Goal: Task Accomplishment & Management: Manage account settings

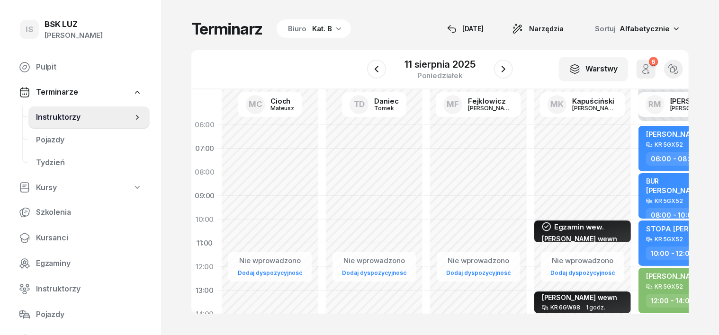
scroll to position [178, 563]
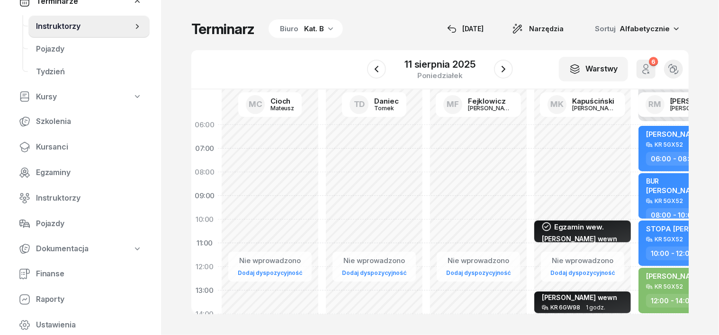
scroll to position [118, 0]
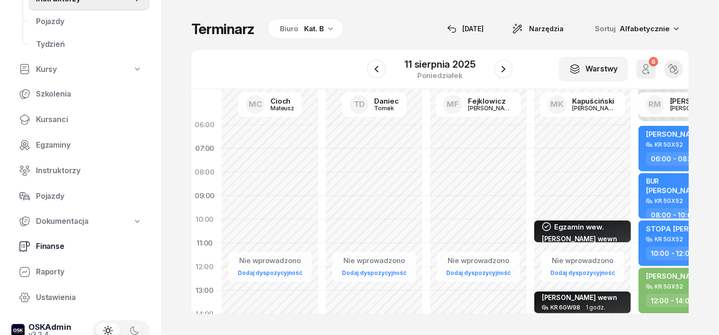
click at [61, 249] on span "Finanse" at bounding box center [89, 247] width 106 height 12
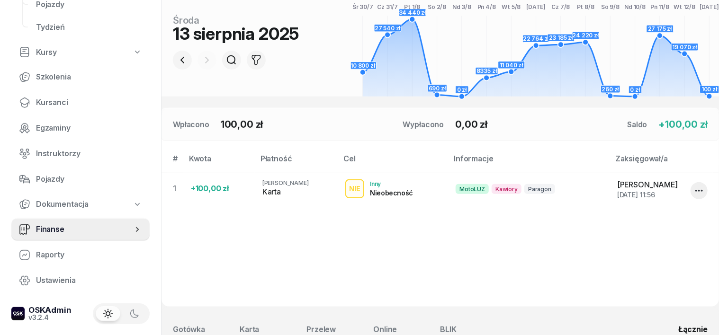
scroll to position [178, 0]
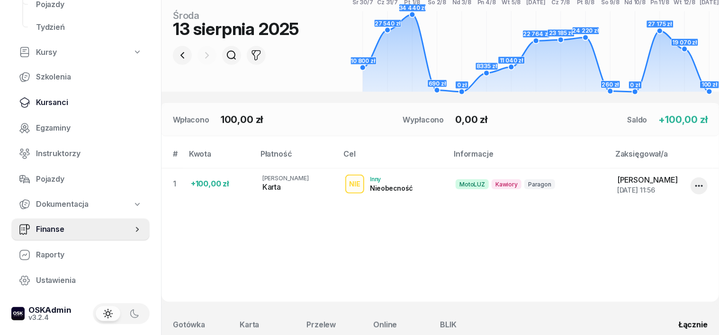
click at [50, 105] on span "Kursanci" at bounding box center [89, 103] width 106 height 12
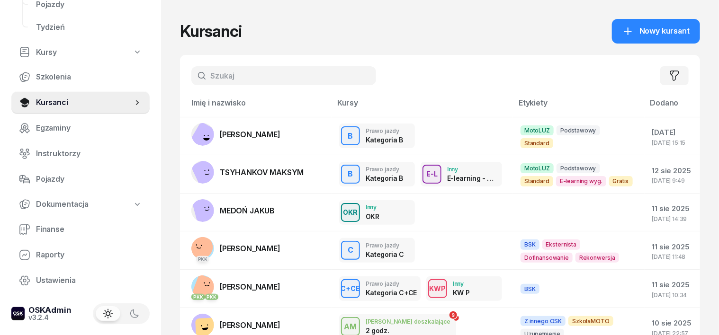
click at [193, 76] on input "text" at bounding box center [283, 75] width 185 height 19
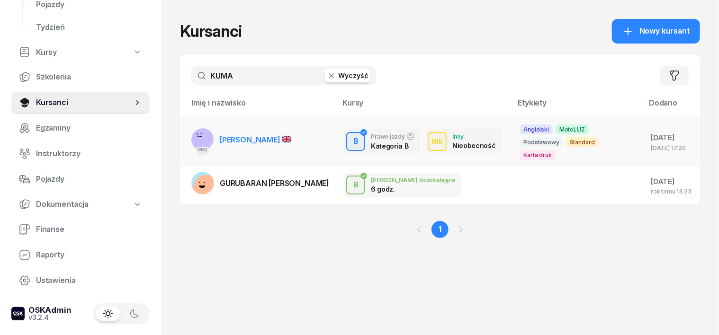
type input "KUMA"
click at [188, 131] on rect at bounding box center [202, 139] width 28 height 28
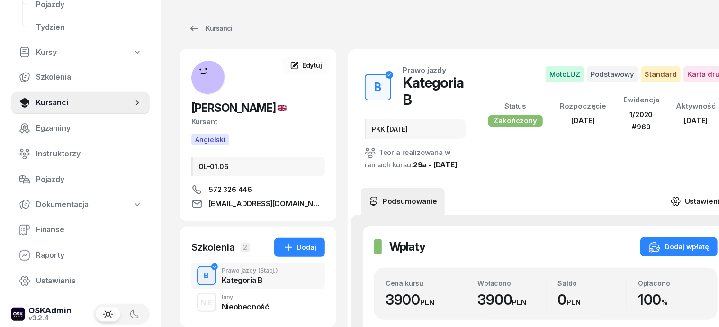
click at [674, 203] on icon at bounding box center [675, 201] width 3 height 3
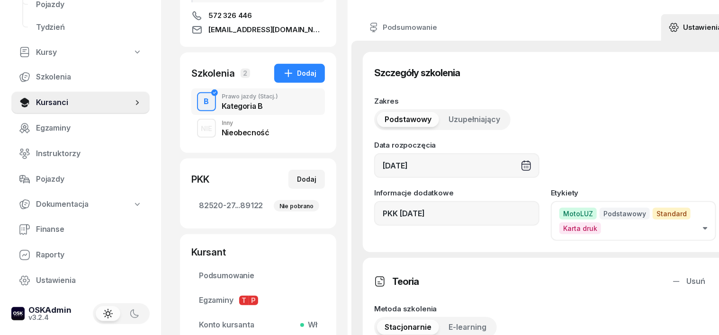
scroll to position [178, 0]
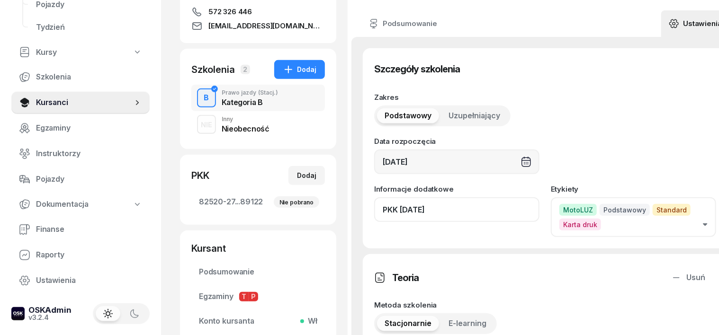
click at [431, 222] on input "PKK [DATE]" at bounding box center [456, 209] width 165 height 25
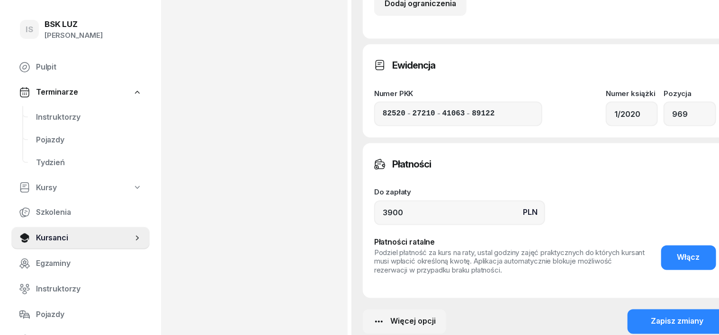
scroll to position [769, 0]
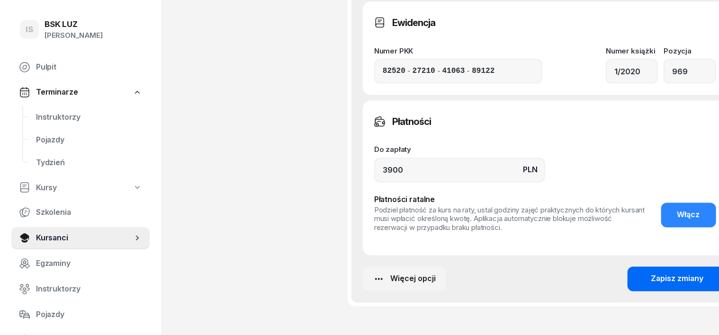
type input "PKK [DATE], ZASW. NR 170/2025"
click at [651, 285] on div "Zapisz zmiany" at bounding box center [677, 279] width 53 height 12
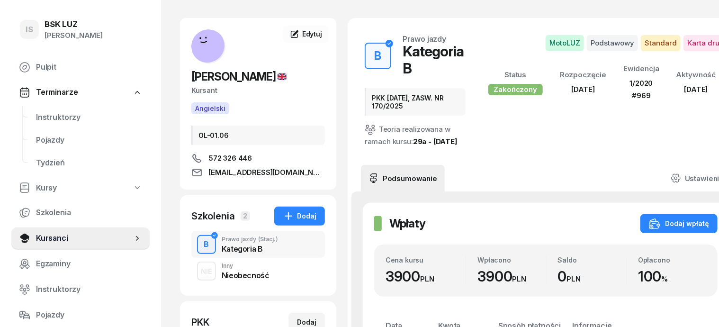
scroll to position [0, 0]
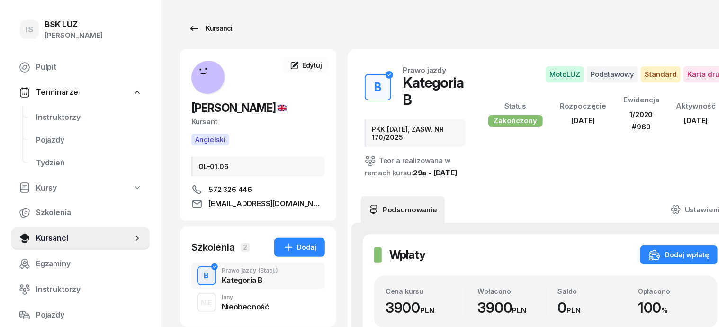
click at [193, 30] on div "Kursanci" at bounding box center [210, 28] width 44 height 11
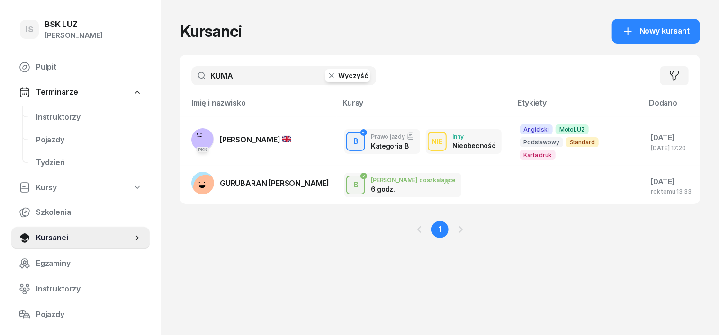
click at [327, 78] on icon "button" at bounding box center [331, 75] width 9 height 9
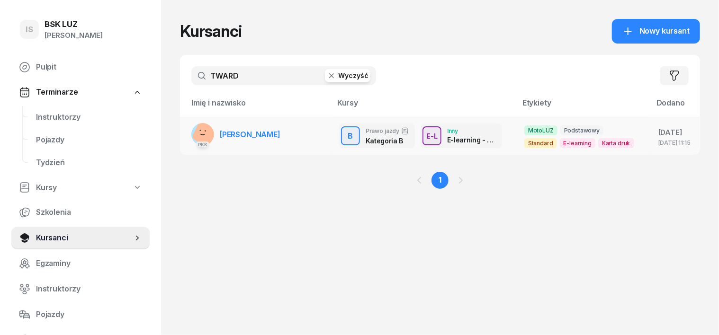
type input "TWARD"
click at [191, 131] on rect at bounding box center [209, 132] width 36 height 36
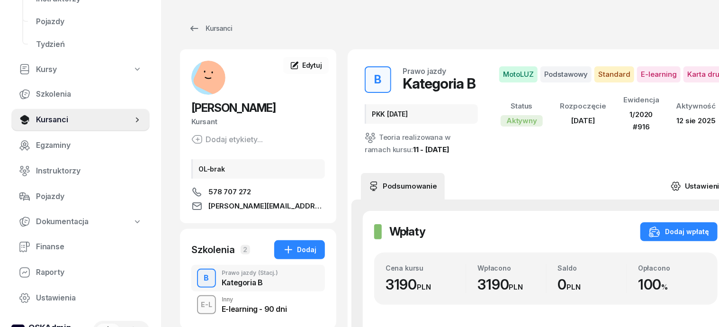
click at [674, 185] on icon at bounding box center [675, 186] width 3 height 3
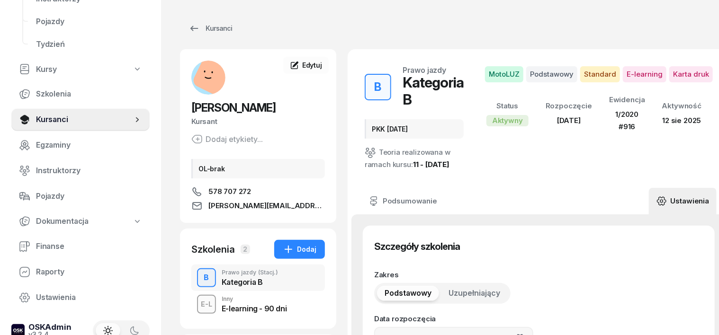
type input "[DATE]"
type input "PKK [DATE]"
type input "12500"
type input "14225"
type input "27463"
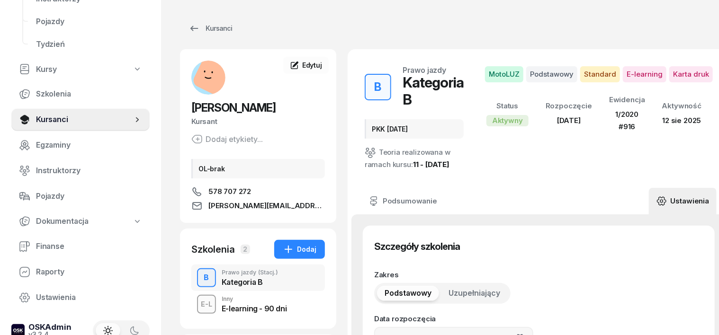
type input "79122"
type input "1/2020"
type input "916"
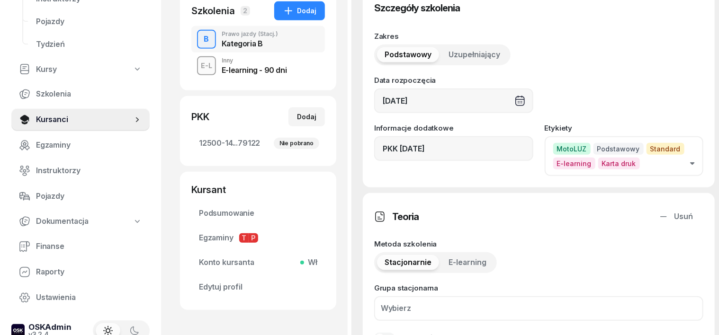
scroll to position [237, 0]
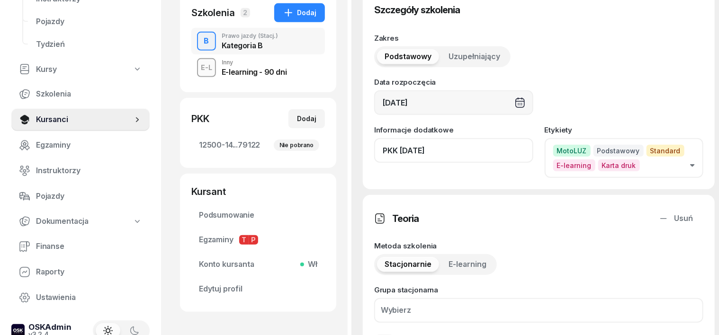
click at [434, 140] on input "PKK [DATE]" at bounding box center [453, 150] width 159 height 25
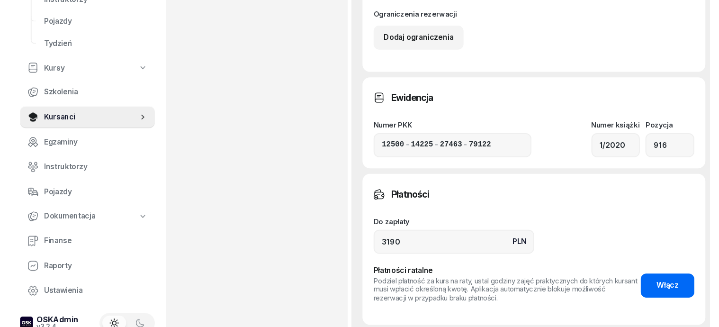
scroll to position [710, 0]
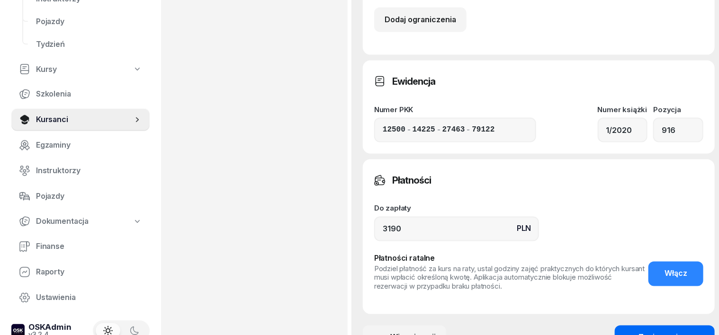
type input "PKK [DATE], ZASW. NR 169/2025"
click at [660, 332] on div "Zapisz zmiany" at bounding box center [664, 338] width 53 height 12
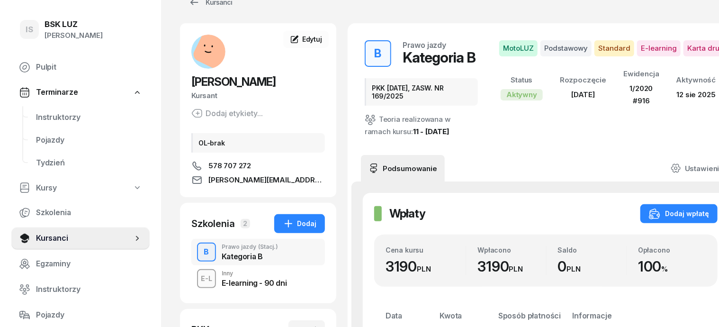
scroll to position [0, 0]
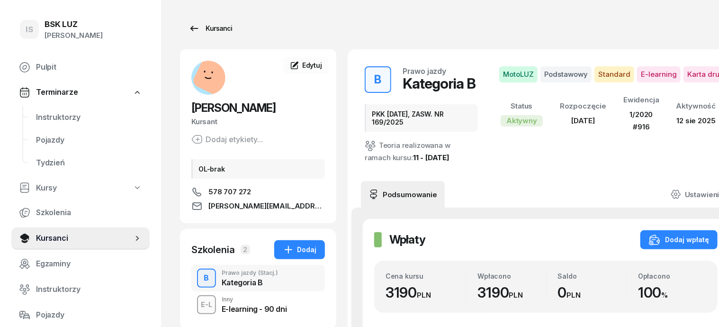
click at [196, 28] on div "Kursanci" at bounding box center [210, 28] width 44 height 11
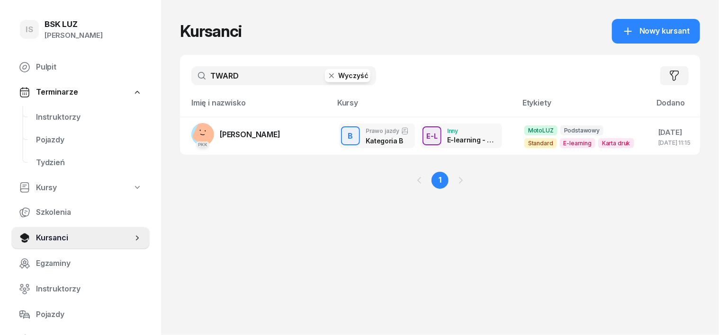
click at [327, 71] on icon "button" at bounding box center [331, 75] width 9 height 9
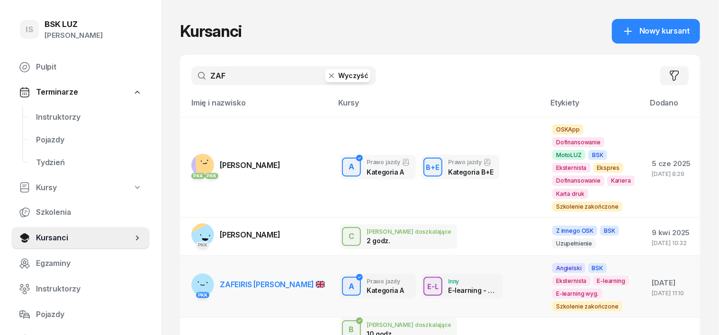
type input "ZAF"
click at [187, 270] on rect at bounding box center [202, 285] width 30 height 30
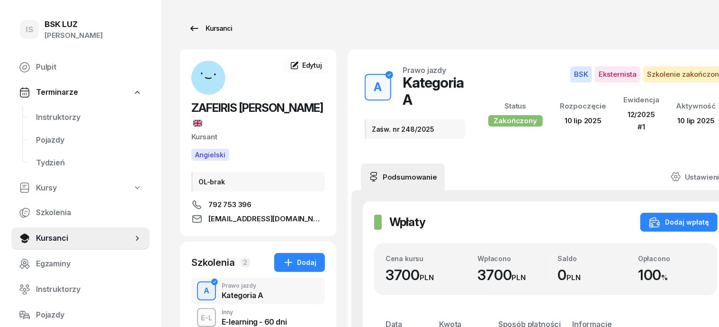
click at [201, 27] on div "Kursanci" at bounding box center [210, 28] width 44 height 11
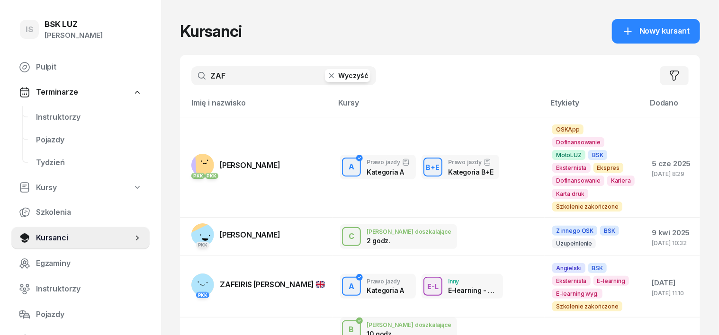
click at [327, 74] on icon "button" at bounding box center [331, 75] width 9 height 9
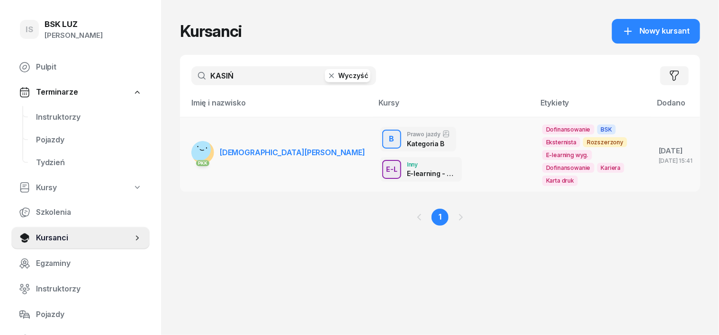
type input "KASIŃ"
click at [191, 156] on div "PKK" at bounding box center [202, 162] width 23 height 12
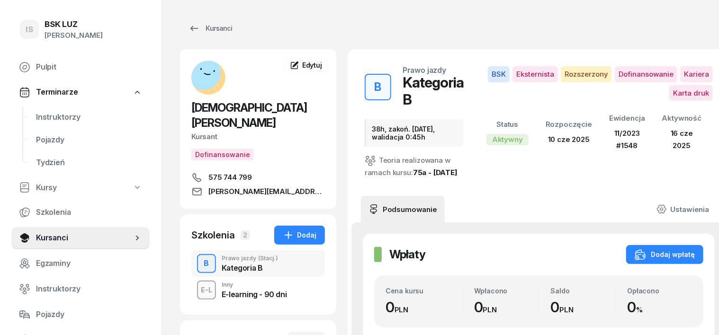
click at [200, 256] on div "B" at bounding box center [206, 264] width 13 height 16
click at [200, 31] on div "Kursanci" at bounding box center [210, 28] width 44 height 11
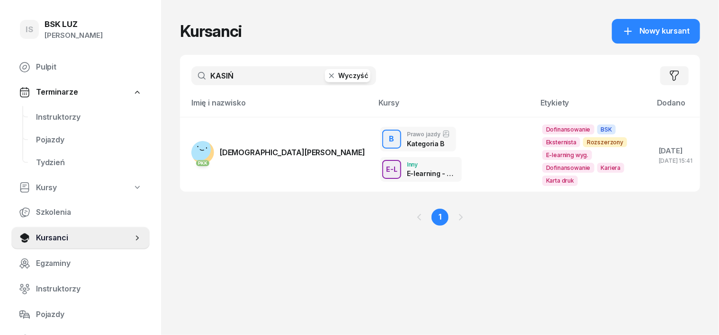
click at [327, 76] on icon "button" at bounding box center [331, 75] width 9 height 9
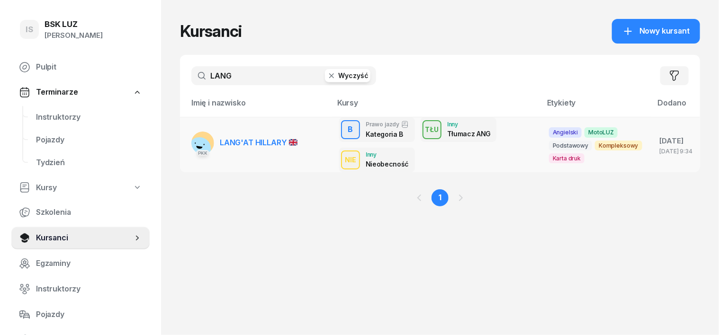
type input "LANG"
click at [187, 142] on rect at bounding box center [200, 148] width 26 height 26
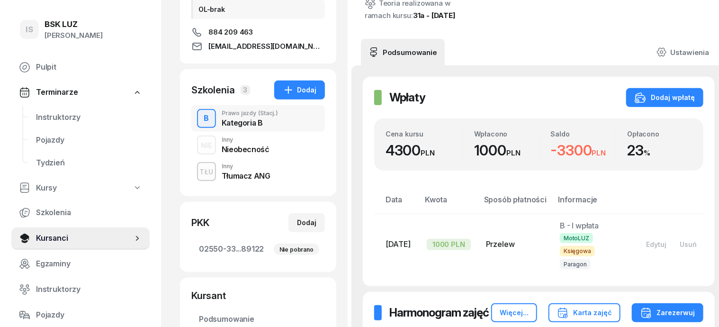
scroll to position [133, 0]
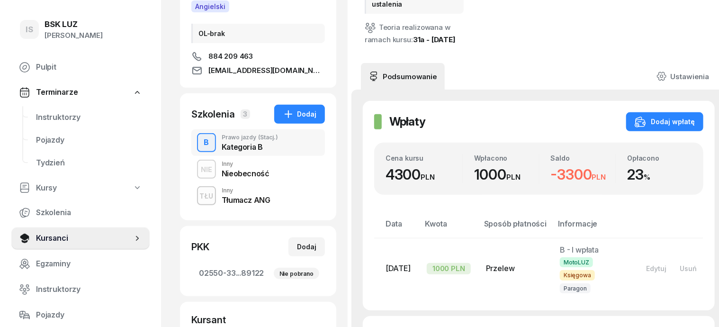
click at [197, 170] on div "NIE" at bounding box center [206, 169] width 19 height 12
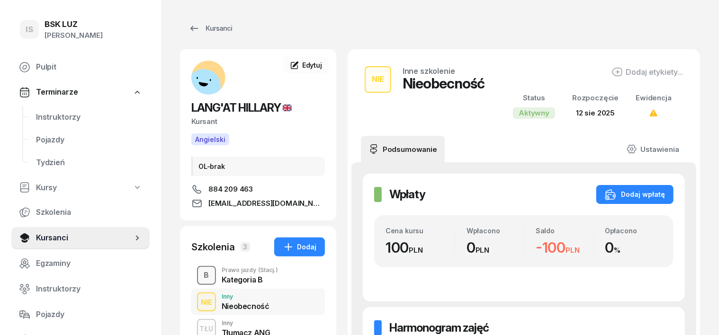
click at [200, 271] on div "B" at bounding box center [206, 275] width 13 height 16
